Goal: Transaction & Acquisition: Subscribe to service/newsletter

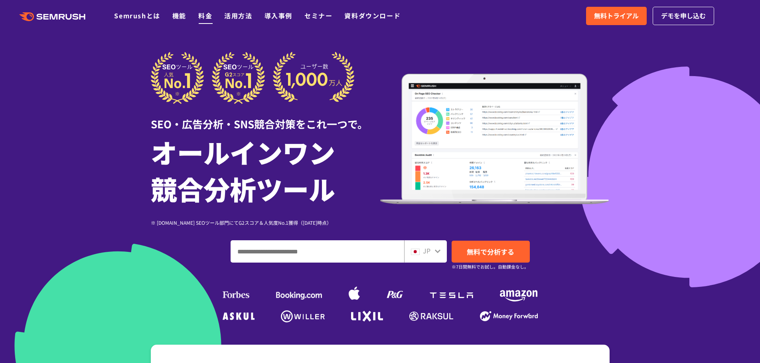
click at [208, 18] on link "料金" at bounding box center [205, 16] width 14 height 10
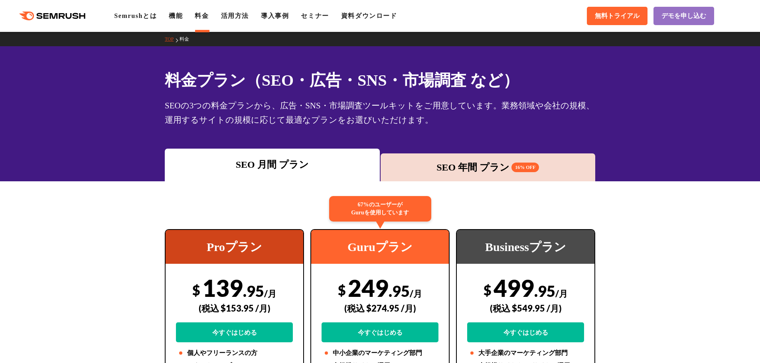
click at [431, 166] on div "SEO 年間 プラン 16% OFF" at bounding box center [487, 167] width 207 height 14
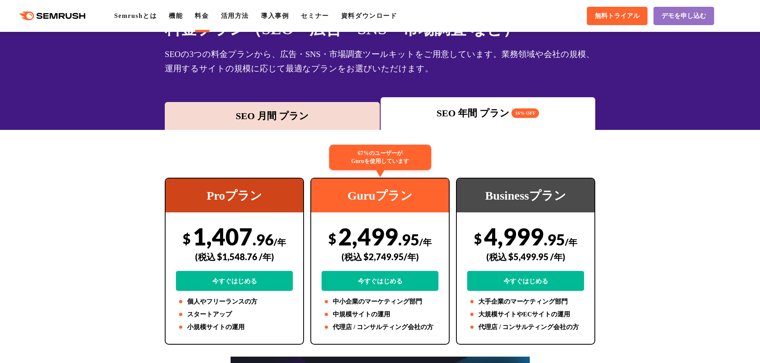
scroll to position [160, 0]
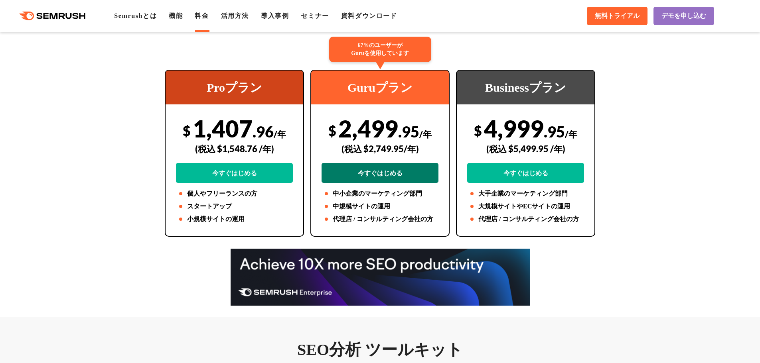
click at [380, 176] on link "今すぐはじめる" at bounding box center [379, 173] width 117 height 20
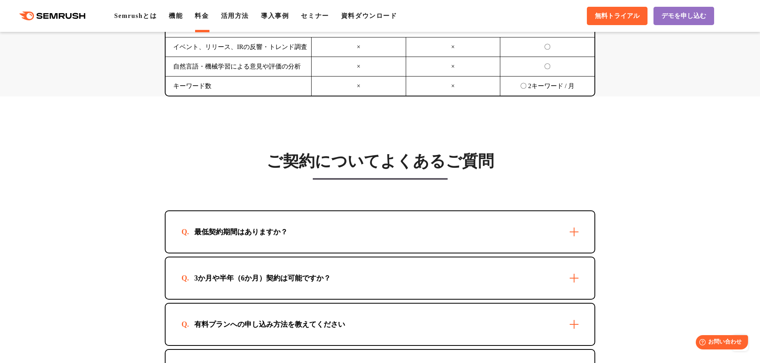
scroll to position [2234, 0]
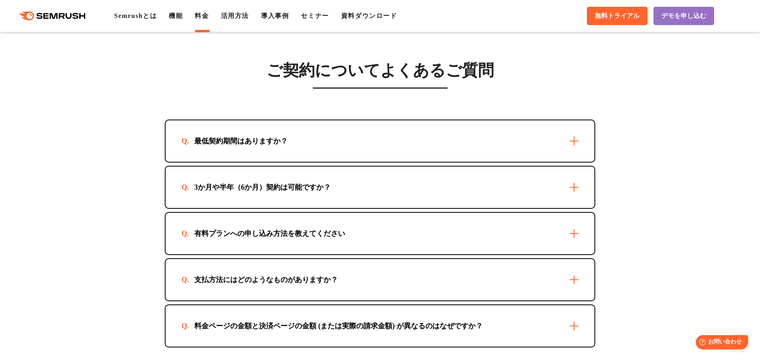
click at [283, 242] on div "有料プランへの申し込み方法を教えてください" at bounding box center [380, 233] width 429 height 41
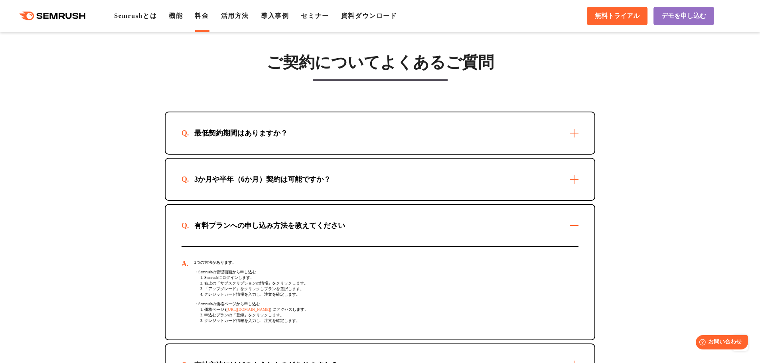
scroll to position [2473, 0]
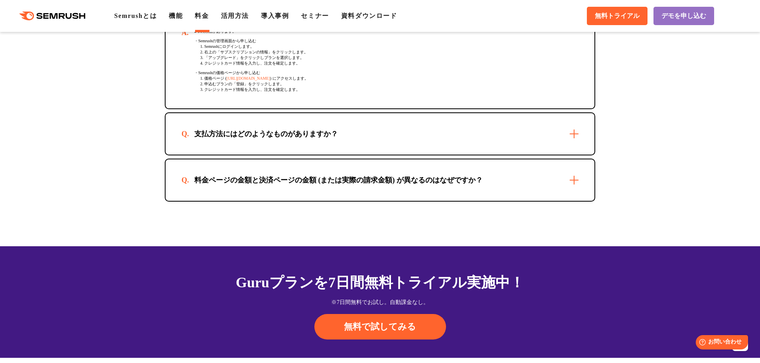
click at [251, 191] on div "料金ページの金額と決済ページの金額 (または実際の請求金額) が異なるのはなぜですか？" at bounding box center [380, 180] width 429 height 41
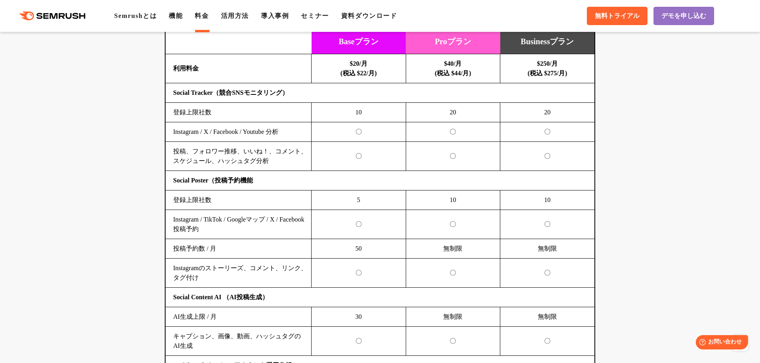
scroll to position [1718, 0]
